Goal: Information Seeking & Learning: Learn about a topic

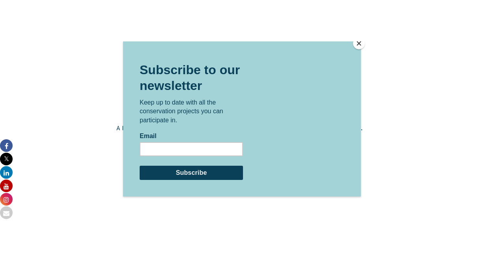
scroll to position [1261, 0]
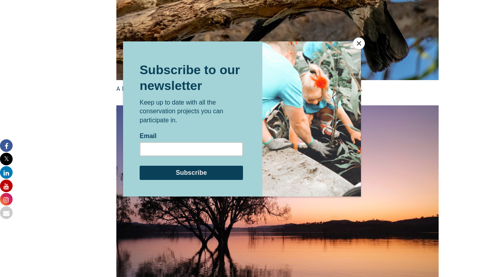
click at [360, 45] on button "Close" at bounding box center [359, 43] width 12 height 12
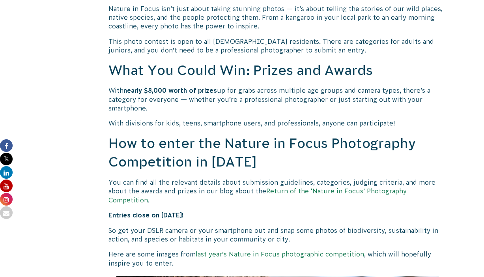
scroll to position [630, 0]
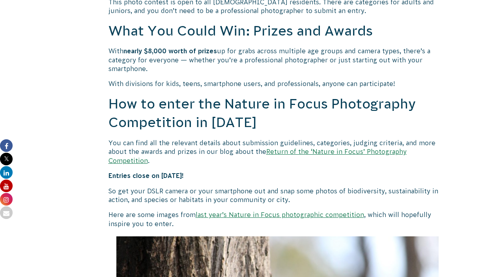
click at [246, 211] on link "last year’s Nature in Focus photographic competition" at bounding box center [279, 214] width 168 height 7
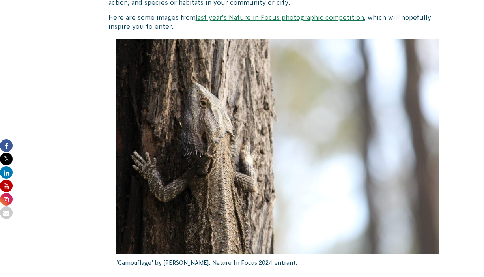
scroll to position [591, 0]
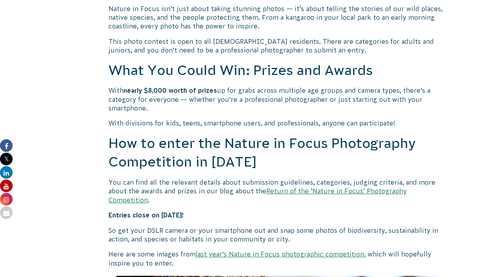
click at [297, 193] on link "Return of the ‘Nature in Focus’ Photography Competition" at bounding box center [257, 195] width 298 height 16
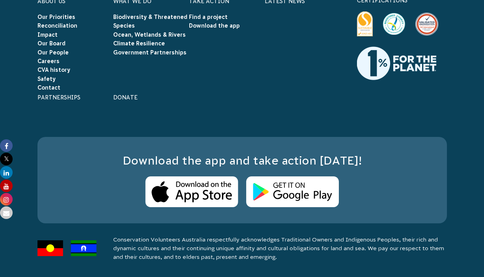
scroll to position [5601, 0]
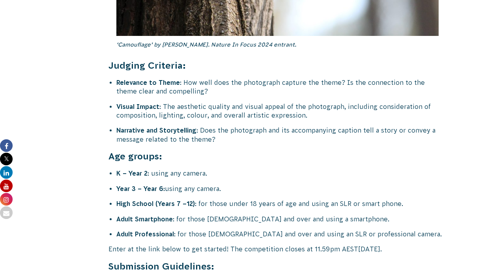
scroll to position [3074, 0]
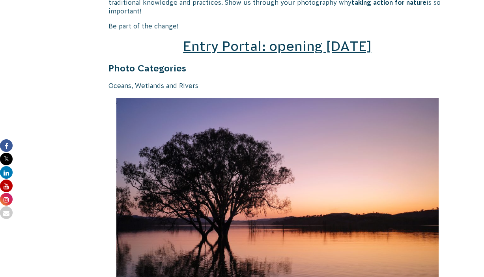
scroll to position [1025, 0]
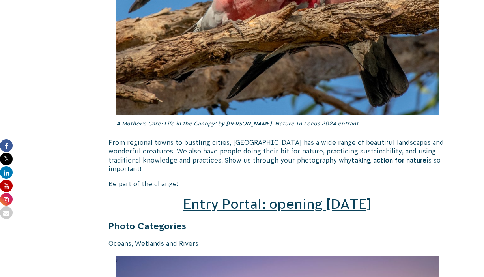
click at [329, 197] on span "Entry Portal: opening July 4" at bounding box center [277, 203] width 188 height 15
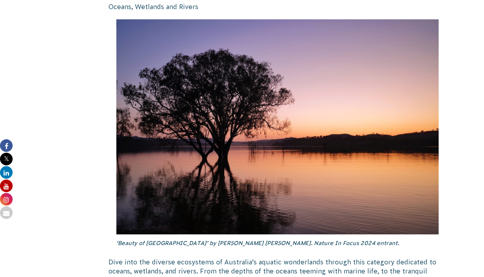
scroll to position [1300, 0]
